Goal: Information Seeking & Learning: Learn about a topic

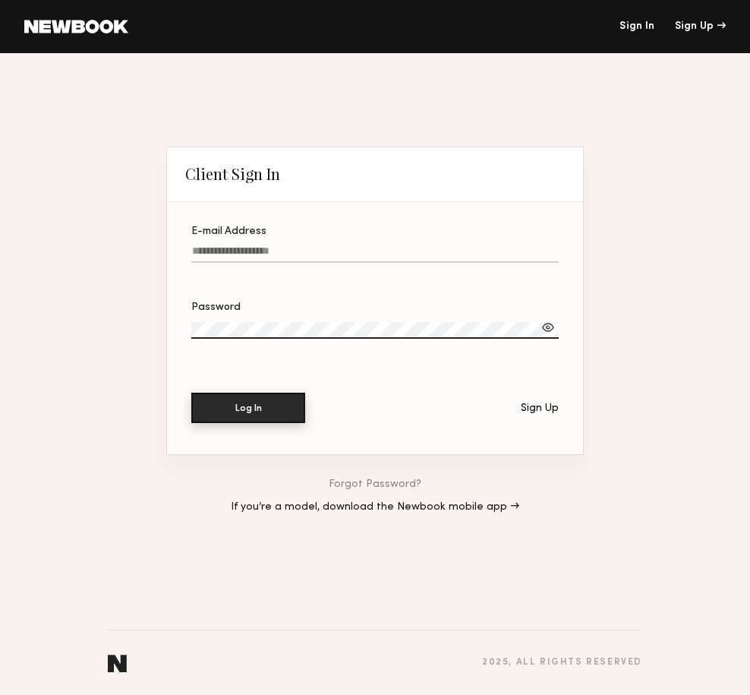
type input "**********"
click at [245, 410] on button "Log In" at bounding box center [248, 408] width 114 height 30
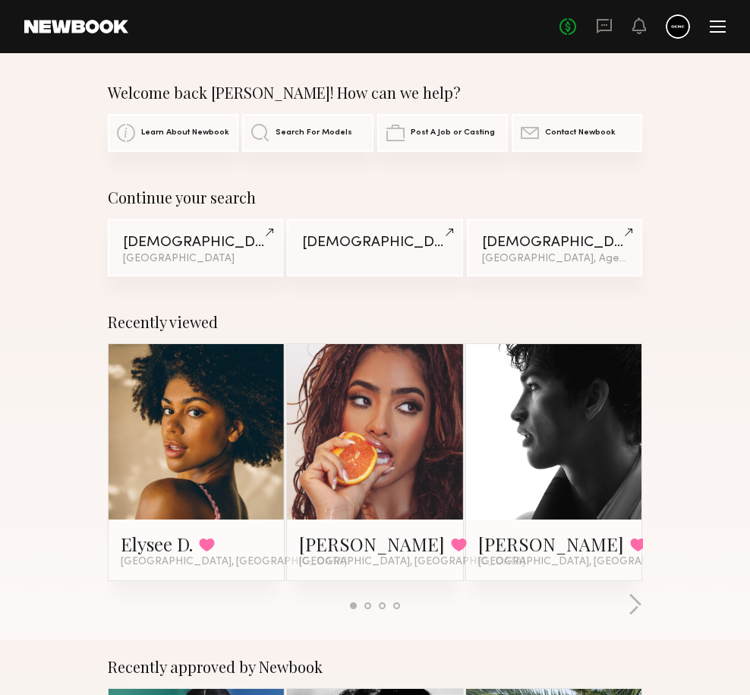
click at [511, 418] on div at bounding box center [553, 431] width 175 height 175
click at [561, 393] on link at bounding box center [554, 431] width 78 height 175
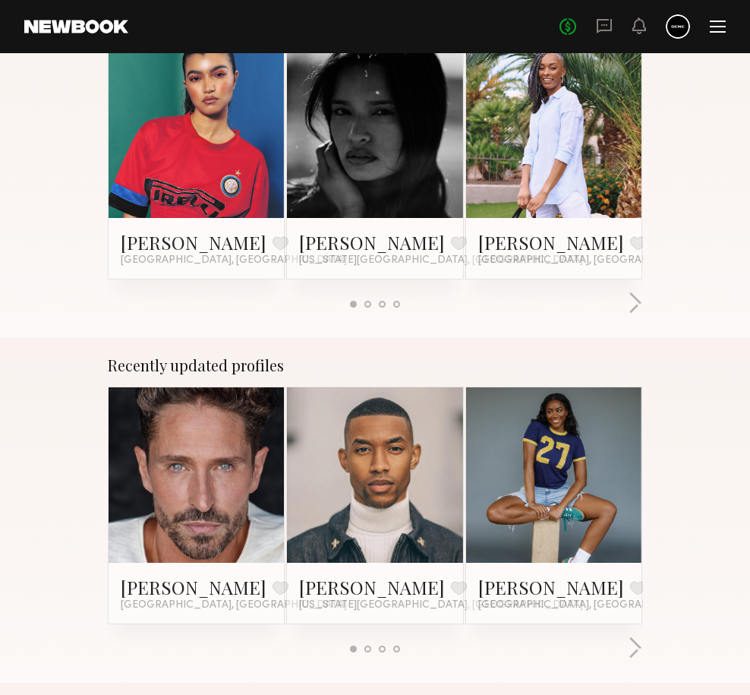
scroll to position [649, 0]
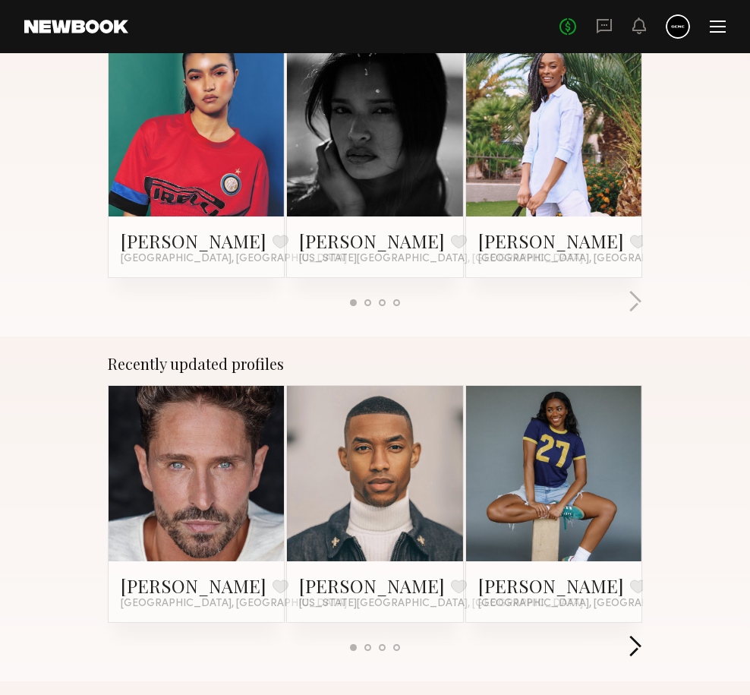
click at [636, 646] on button "button" at bounding box center [635, 647] width 14 height 25
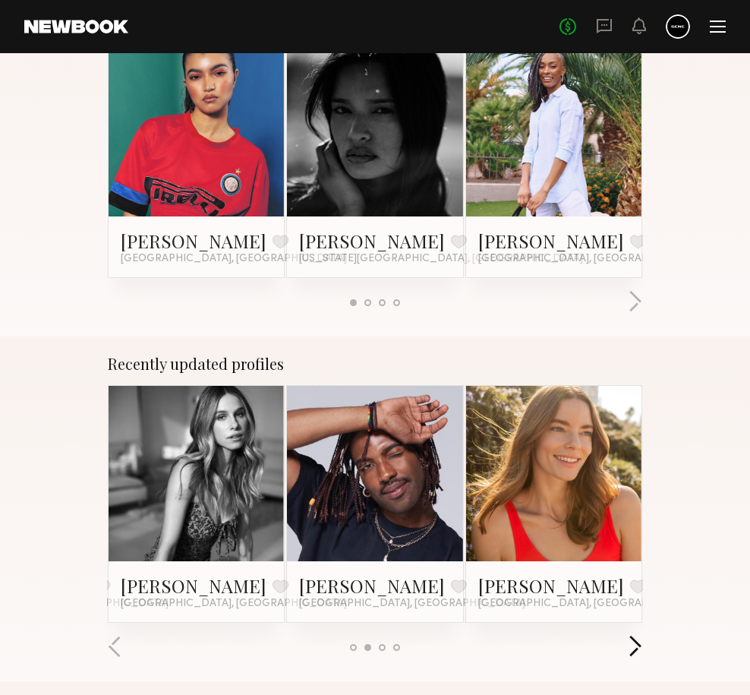
click at [636, 642] on button "button" at bounding box center [635, 647] width 14 height 25
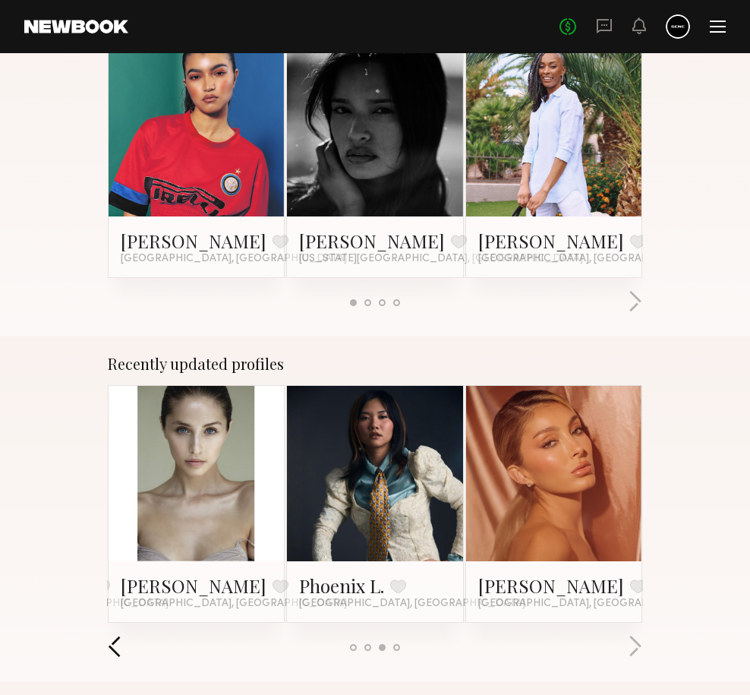
click at [118, 647] on button "button" at bounding box center [115, 647] width 14 height 25
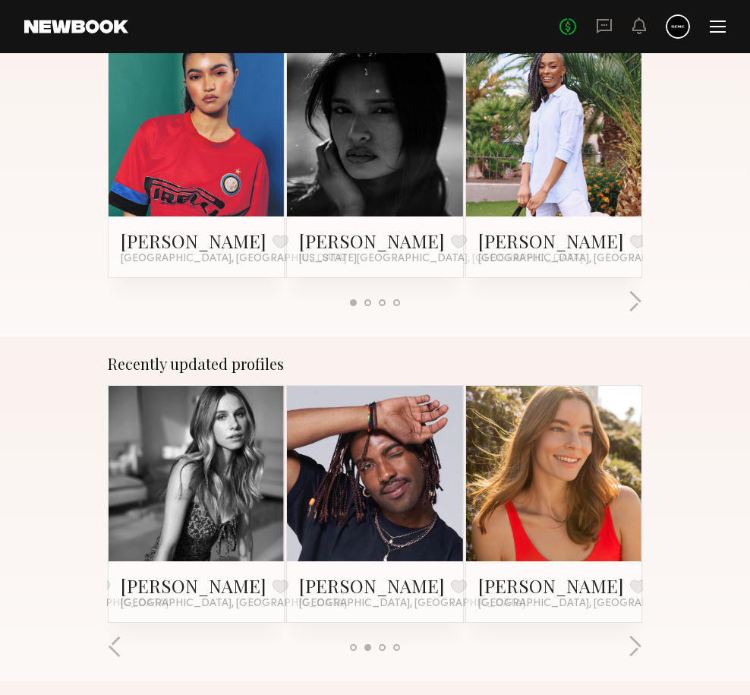
click at [273, 579] on button at bounding box center [281, 586] width 16 height 14
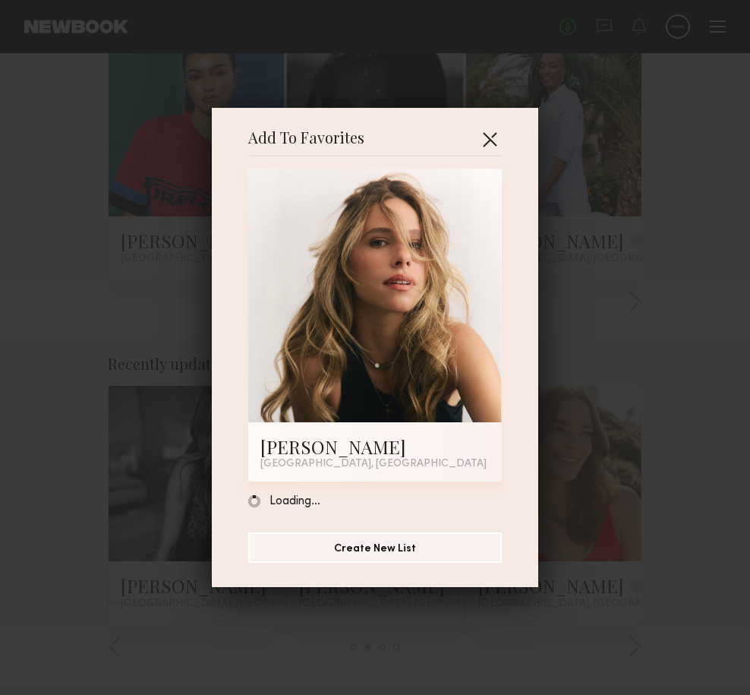
click at [495, 141] on button "button" at bounding box center [490, 139] width 24 height 24
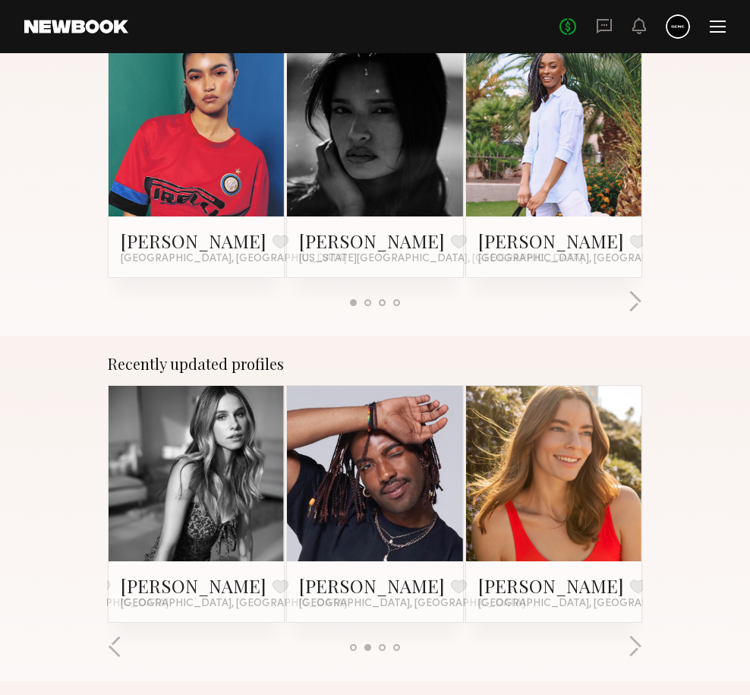
click at [229, 463] on link at bounding box center [196, 473] width 78 height 175
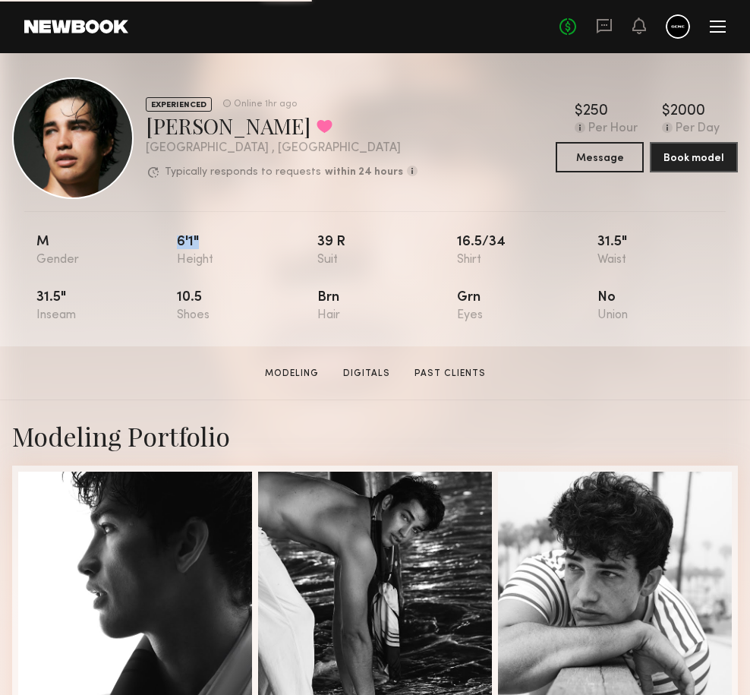
drag, startPoint x: 201, startPoint y: 244, endPoint x: 167, endPoint y: 242, distance: 34.2
click at [167, 242] on nb-model-profile-props "M 6'1" 39 r 16.5/34 31.5" 31.5" 10.5 Brn Grn No" at bounding box center [375, 278] width 750 height 135
copy div "6'1""
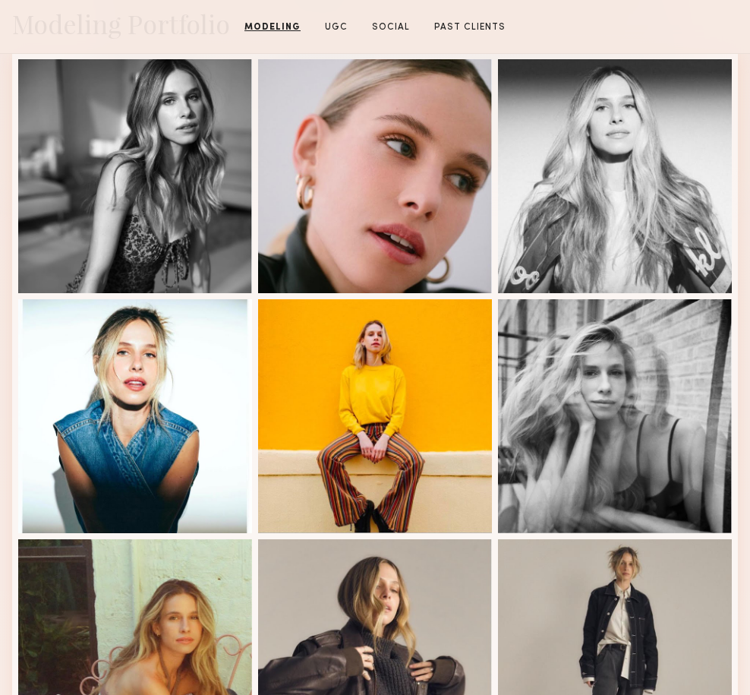
scroll to position [414, 0]
